Goal: Task Accomplishment & Management: Manage account settings

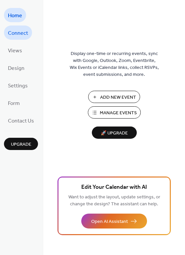
click at [19, 34] on span "Connect" at bounding box center [18, 33] width 20 height 10
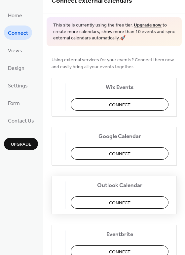
scroll to position [12, 0]
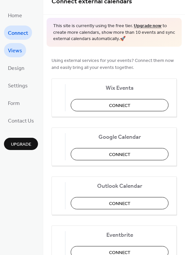
click at [12, 53] on span "Views" at bounding box center [15, 51] width 14 height 10
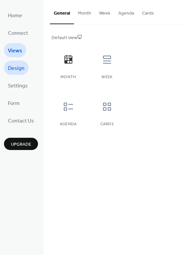
click at [18, 68] on span "Design" at bounding box center [16, 68] width 17 height 10
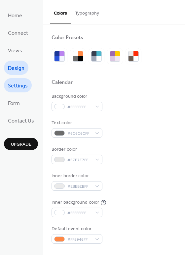
click at [22, 84] on span "Settings" at bounding box center [18, 86] width 20 height 10
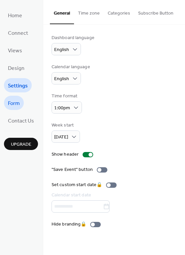
click at [17, 99] on span "Form" at bounding box center [14, 103] width 12 height 10
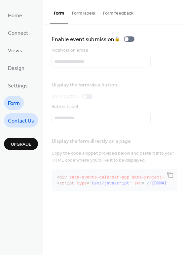
click at [21, 121] on span "Contact Us" at bounding box center [21, 121] width 26 height 10
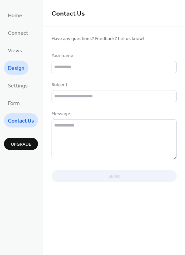
click at [18, 70] on span "Design" at bounding box center [16, 68] width 17 height 10
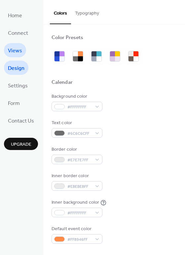
click at [9, 54] on span "Views" at bounding box center [15, 51] width 14 height 10
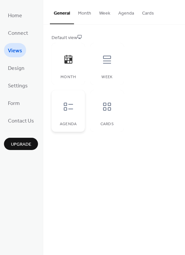
click at [68, 110] on icon at bounding box center [68, 106] width 11 height 11
click at [110, 113] on div at bounding box center [107, 107] width 20 height 20
